Goal: Information Seeking & Learning: Learn about a topic

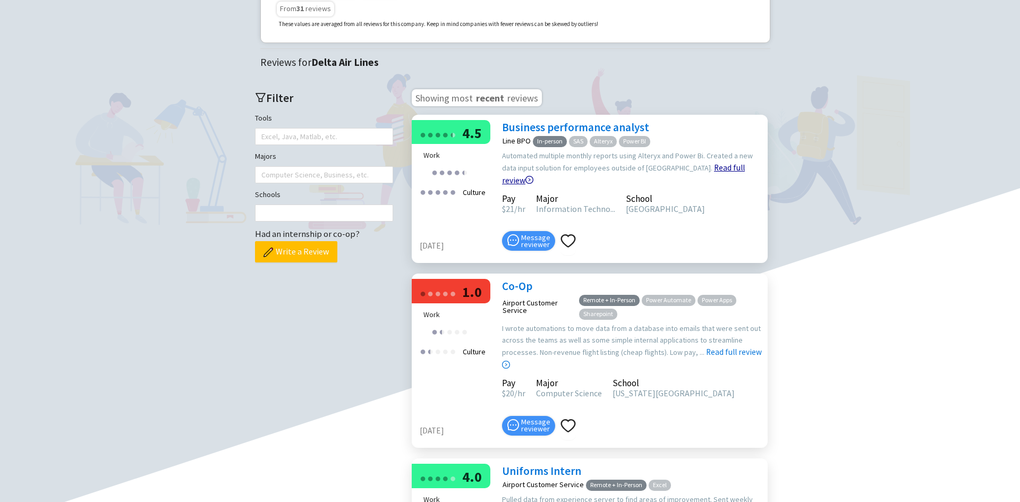
scroll to position [221, 0]
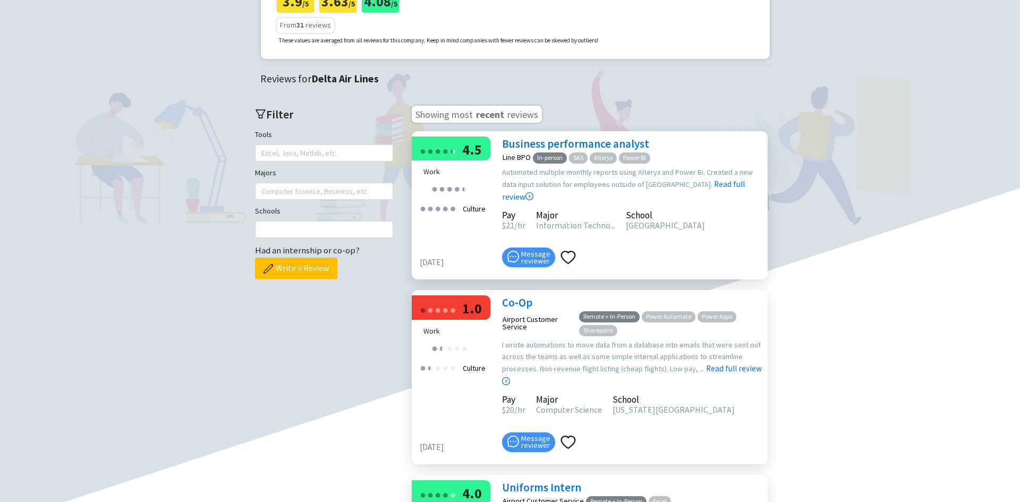
click at [683, 267] on div "Business performance analyst Line BPO In-person SAS Alteryx Power BI Automated …" at bounding box center [632, 206] width 271 height 138
click at [683, 202] on link "Read full review" at bounding box center [623, 164] width 243 height 76
click at [675, 202] on link "Read full review" at bounding box center [623, 164] width 243 height 76
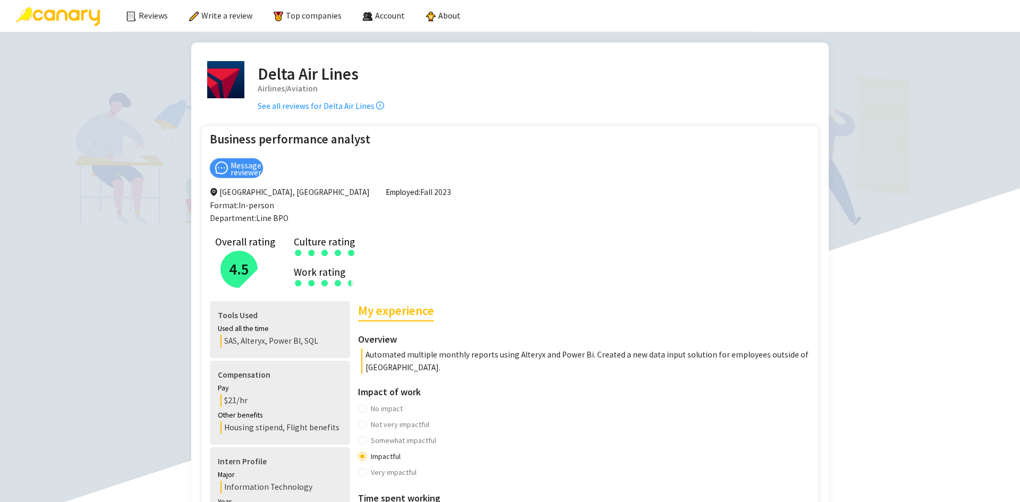
click at [676, 258] on div "● ● ● ● ● ● ● ● ● ●" at bounding box center [545, 253] width 503 height 15
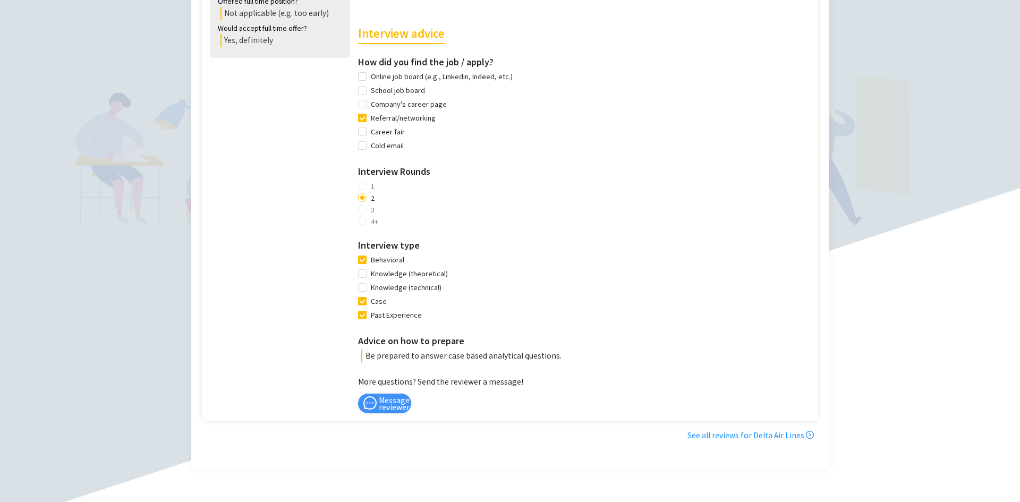
scroll to position [744, 0]
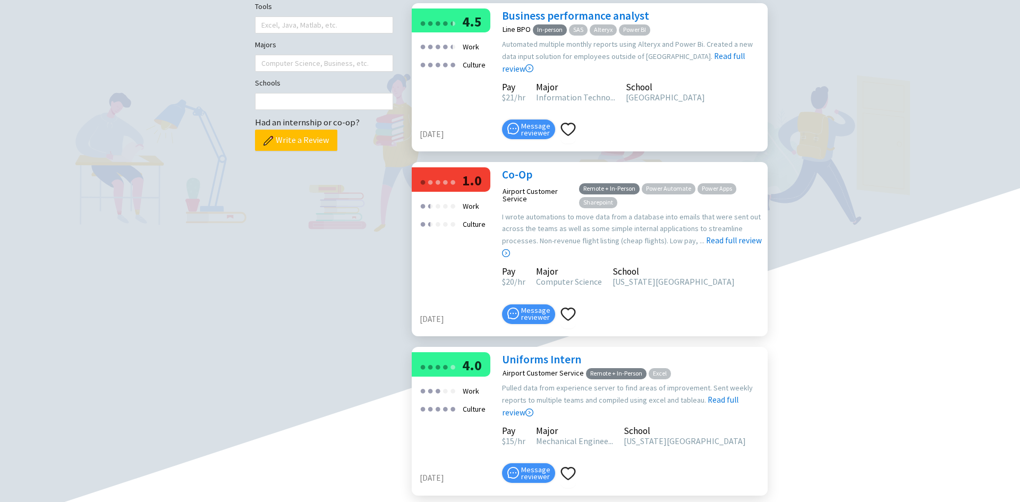
scroll to position [372, 0]
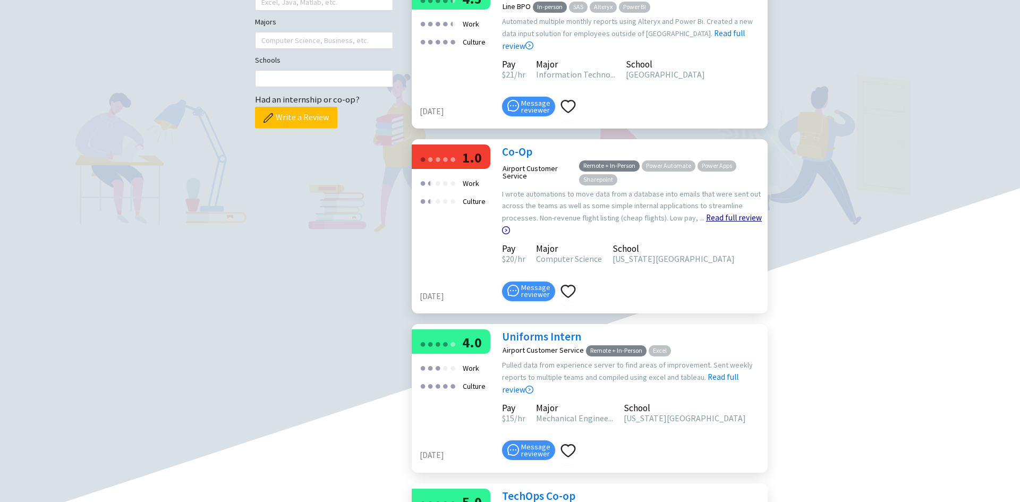
click at [712, 235] on link "Read full review" at bounding box center [632, 197] width 260 height 76
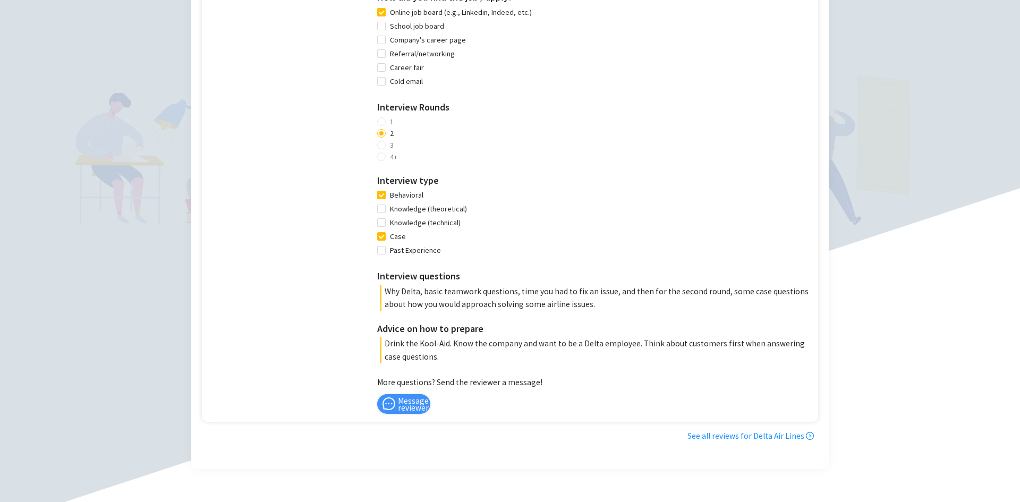
scroll to position [1010, 0]
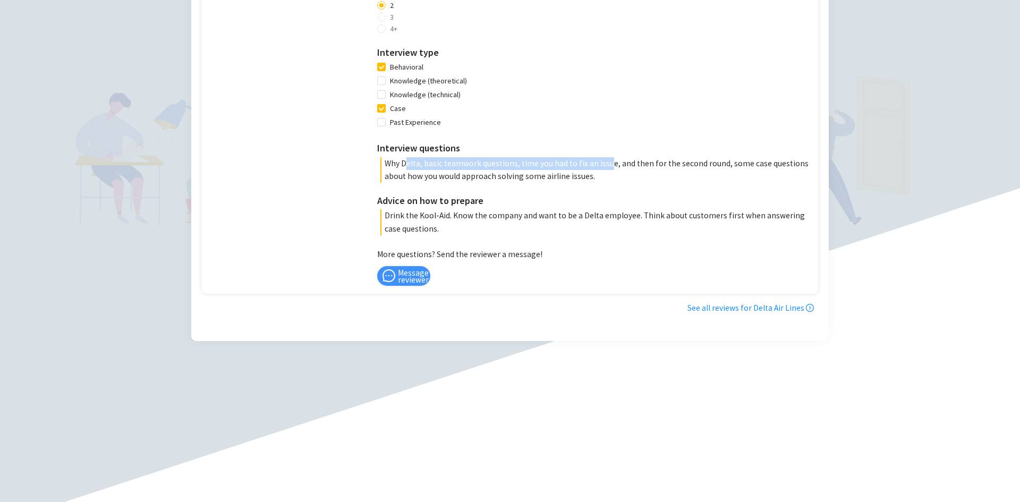
drag, startPoint x: 407, startPoint y: 167, endPoint x: 611, endPoint y: 161, distance: 203.7
click at [609, 160] on p "Why Delta, basic teamwork questions, time you had to fix an issue, and then for…" at bounding box center [597, 170] width 433 height 26
drag, startPoint x: 632, startPoint y: 181, endPoint x: 609, endPoint y: 188, distance: 24.9
click at [632, 182] on p "Why Delta, basic teamwork questions, time you had to fix an issue, and then for…" at bounding box center [597, 170] width 433 height 26
drag, startPoint x: 616, startPoint y: 168, endPoint x: 681, endPoint y: 173, distance: 64.5
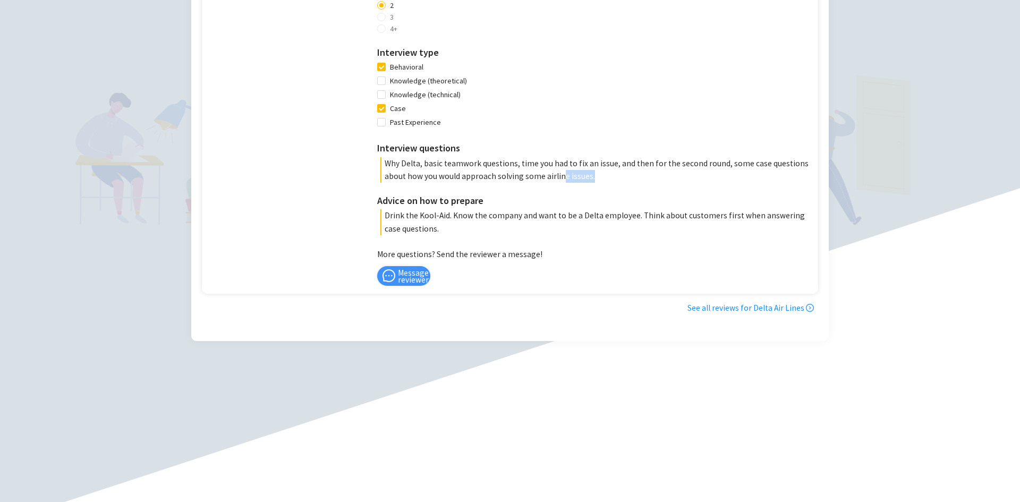
click at [678, 171] on p "Why Delta, basic teamwork questions, time you had to fix an issue, and then for…" at bounding box center [597, 170] width 433 height 26
click at [682, 175] on p "Why Delta, basic teamwork questions, time you had to fix an issue, and then for…" at bounding box center [597, 170] width 433 height 26
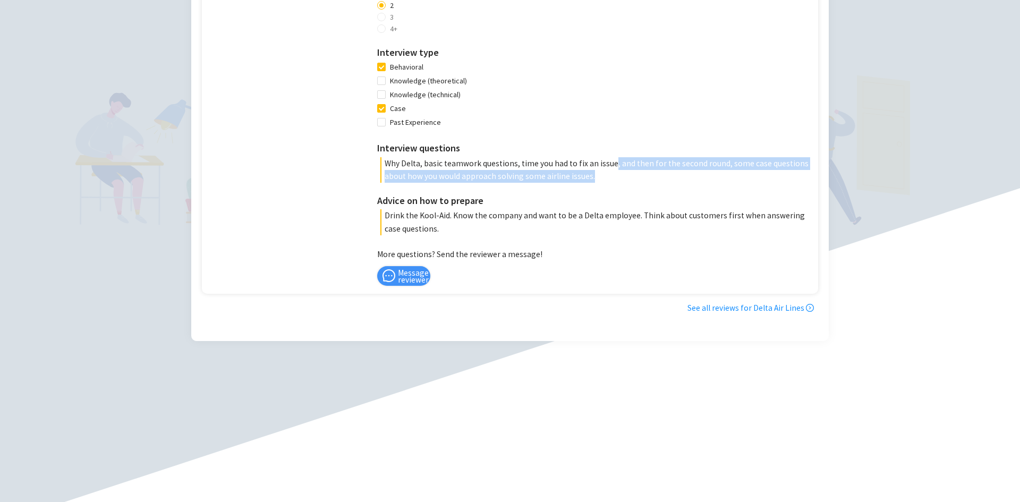
drag, startPoint x: 607, startPoint y: 163, endPoint x: 652, endPoint y: 184, distance: 49.2
click at [651, 183] on div "Interview advice How did you find the job / apply? Online job board (e.g., Link…" at bounding box center [595, 24] width 436 height 424
click at [657, 192] on div "Interview advice How did you find the job / apply? Online job board (e.g., Link…" at bounding box center [595, 24] width 436 height 424
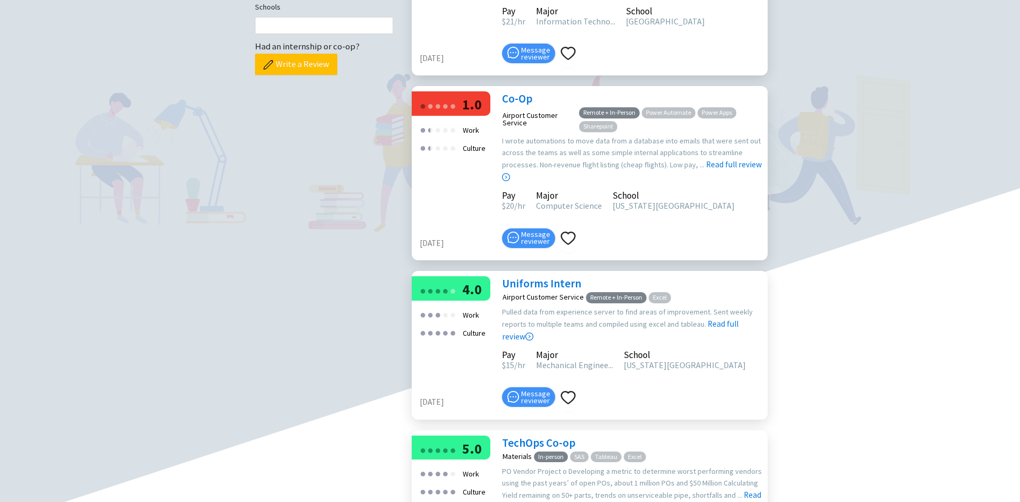
scroll to position [797, 0]
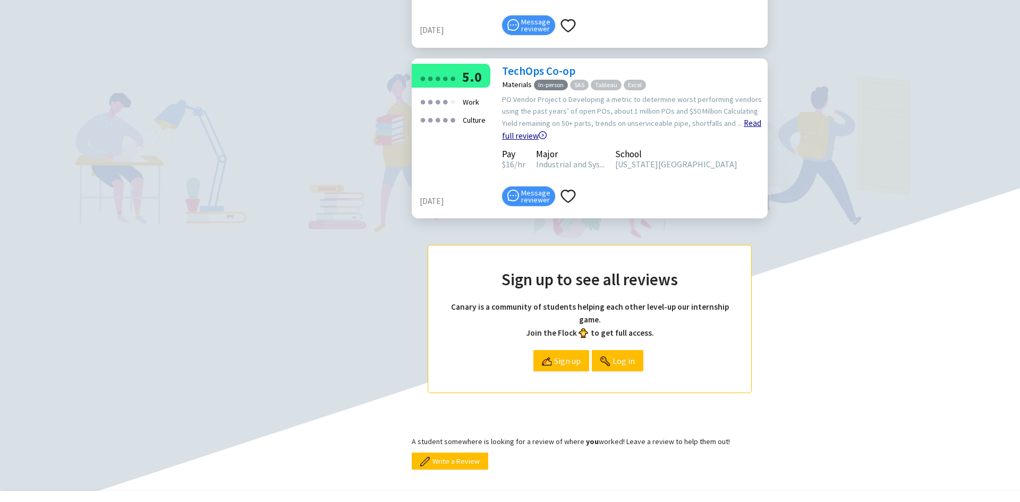
click at [740, 141] on link "Read full review" at bounding box center [631, 103] width 259 height 76
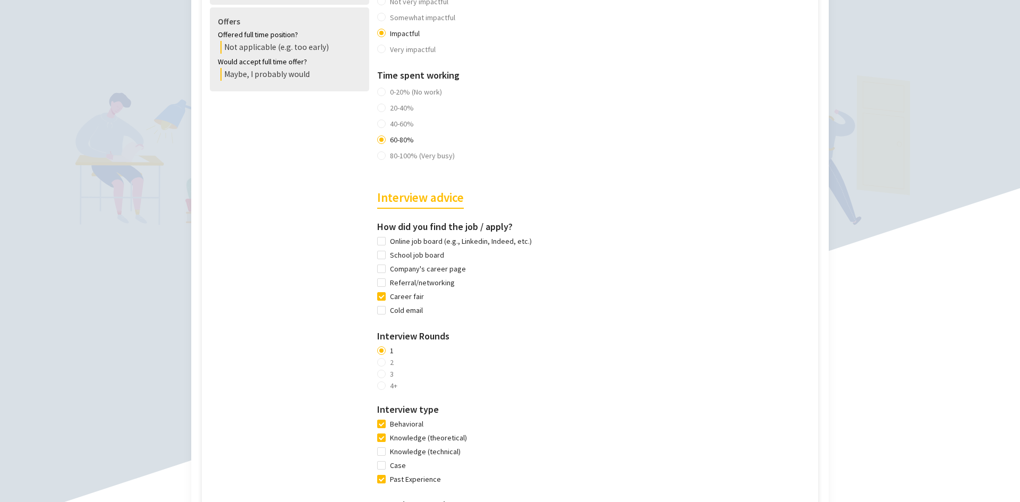
scroll to position [531, 0]
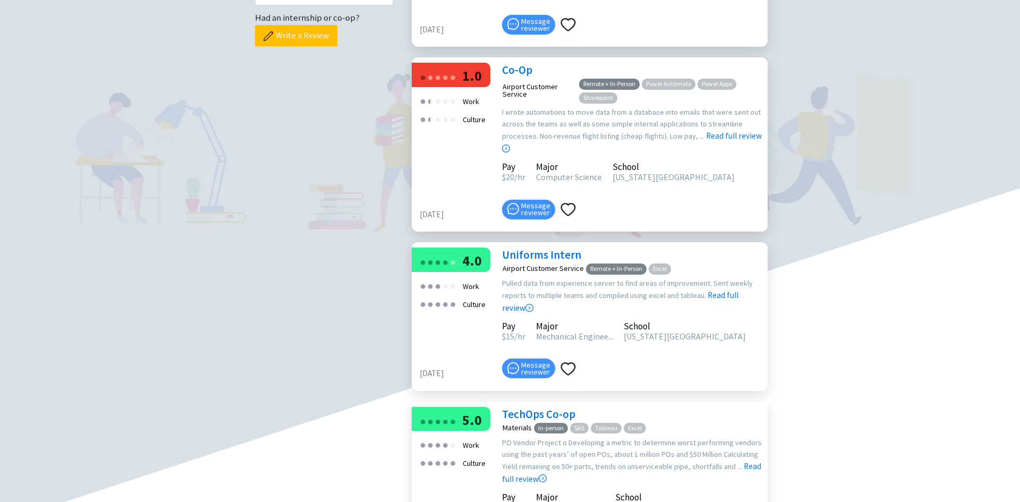
scroll to position [274, 0]
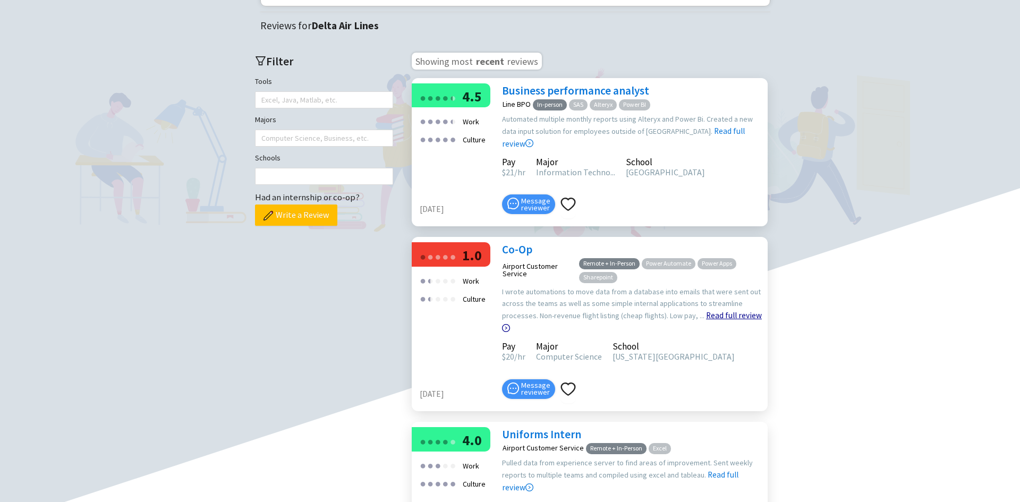
click at [722, 333] on link "Read full review" at bounding box center [632, 295] width 260 height 76
click at [727, 333] on link "Read full review" at bounding box center [632, 295] width 260 height 76
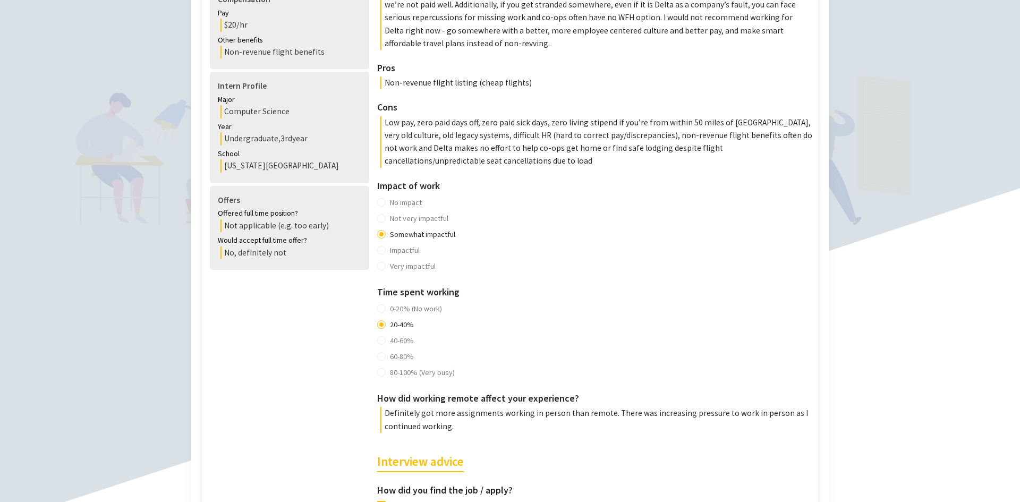
scroll to position [213, 0]
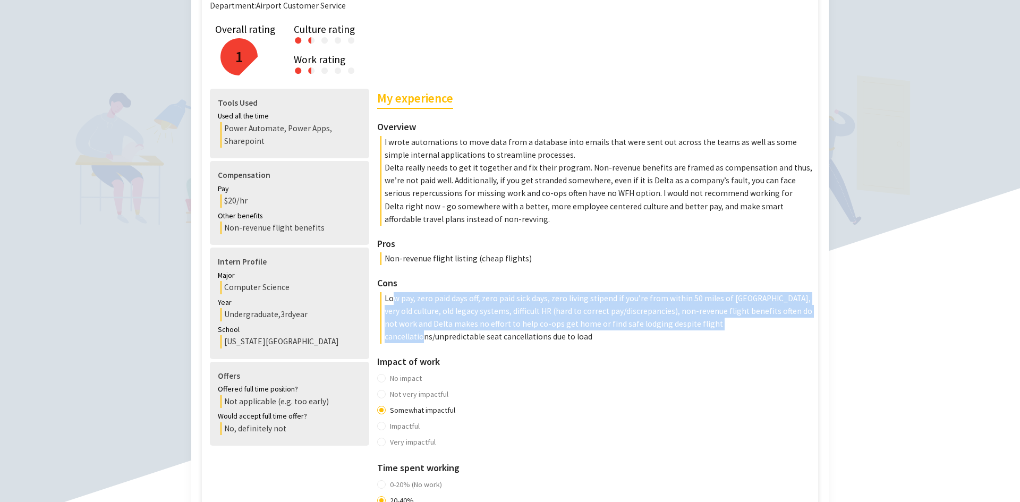
drag, startPoint x: 391, startPoint y: 298, endPoint x: 711, endPoint y: 328, distance: 321.4
click at [711, 328] on p "Low pay, zero paid days off, zero paid sick days, zero living stipend if you’re…" at bounding box center [597, 318] width 433 height 52
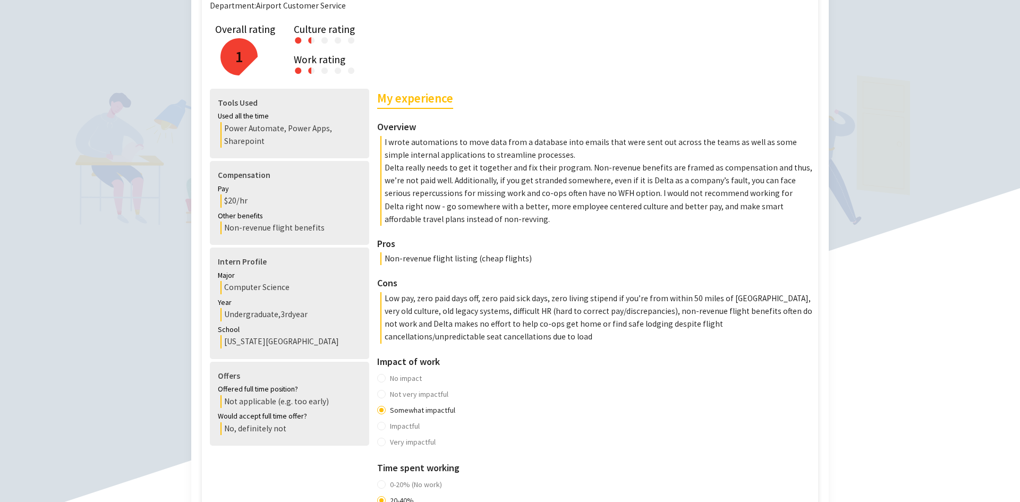
click at [664, 342] on p "Low pay, zero paid days off, zero paid sick days, zero living stipend if you’re…" at bounding box center [597, 318] width 433 height 52
drag, startPoint x: 486, startPoint y: 311, endPoint x: 640, endPoint y: 315, distance: 154.7
click at [640, 315] on p "Low pay, zero paid days off, zero paid sick days, zero living stipend if you’re…" at bounding box center [597, 318] width 433 height 52
click at [617, 342] on p "Low pay, zero paid days off, zero paid sick days, zero living stipend if you’re…" at bounding box center [597, 318] width 433 height 52
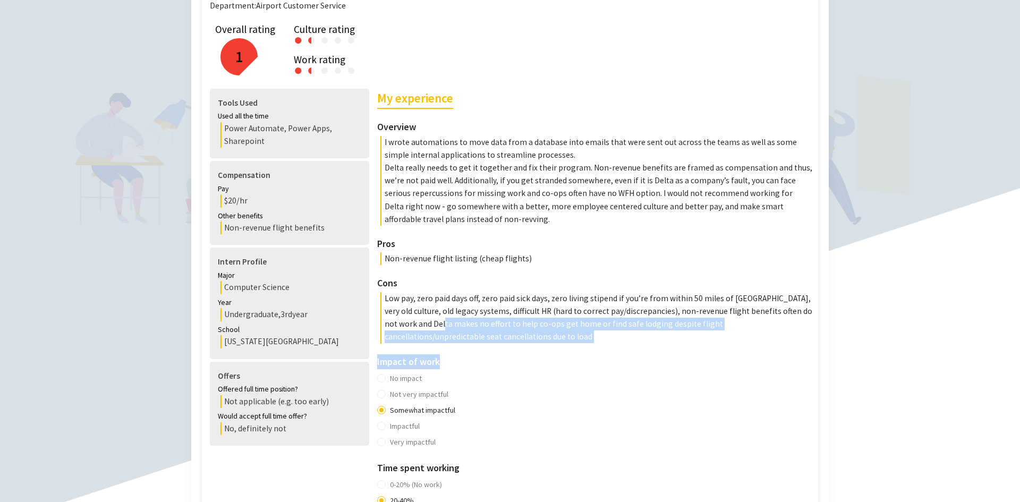
drag, startPoint x: 412, startPoint y: 324, endPoint x: 574, endPoint y: 344, distance: 163.3
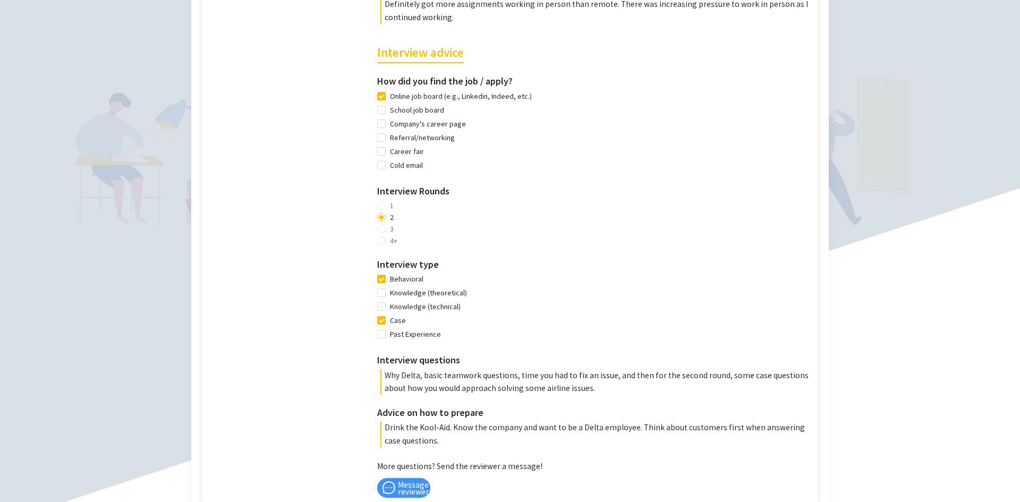
scroll to position [957, 0]
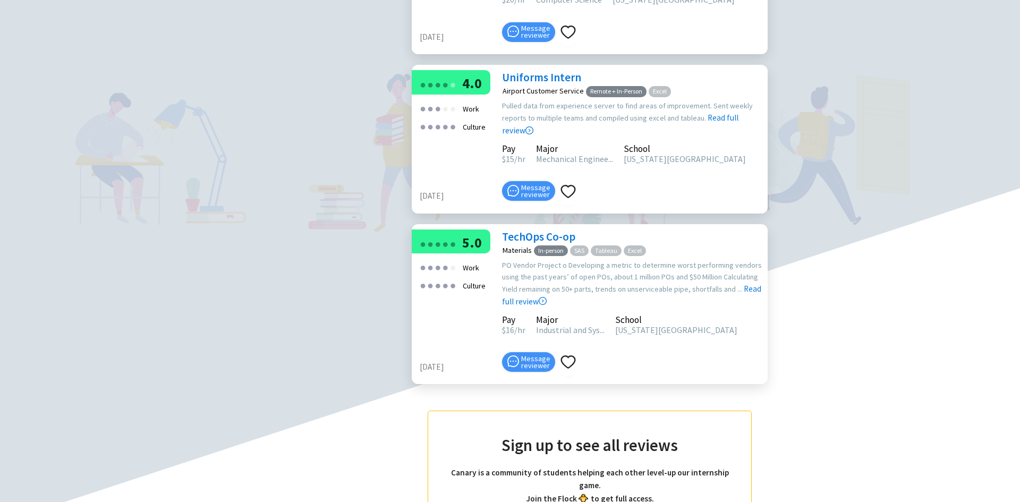
scroll to position [646, 0]
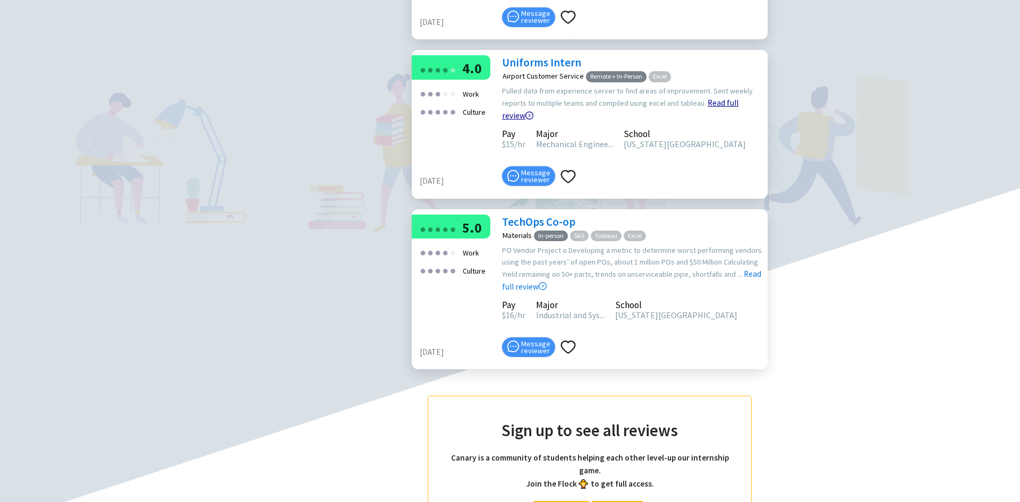
click at [714, 121] on link "Read full review" at bounding box center [620, 83] width 237 height 76
